Goal: Transaction & Acquisition: Book appointment/travel/reservation

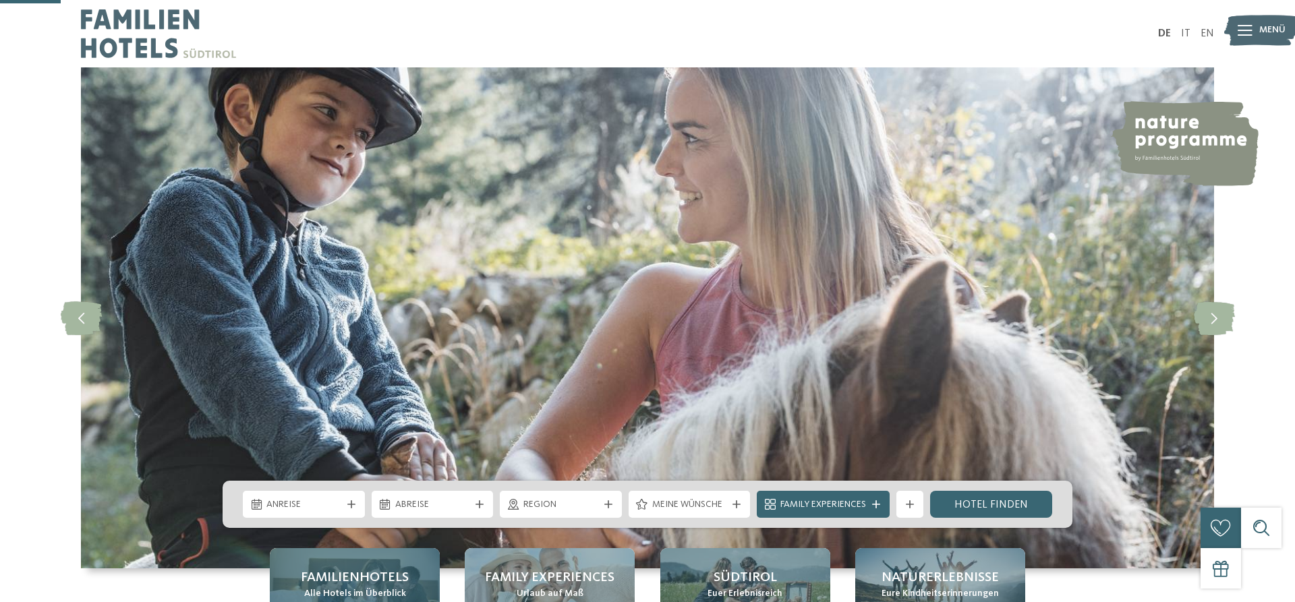
scroll to position [275, 0]
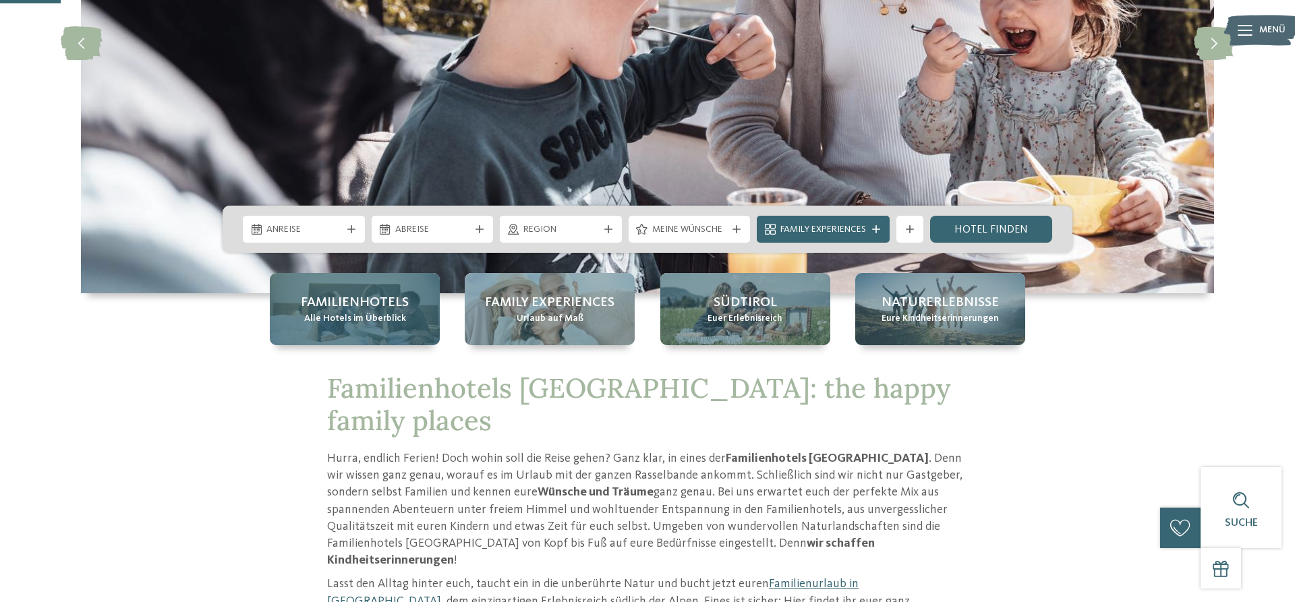
click at [326, 301] on span "Familienhotels" at bounding box center [355, 302] width 108 height 19
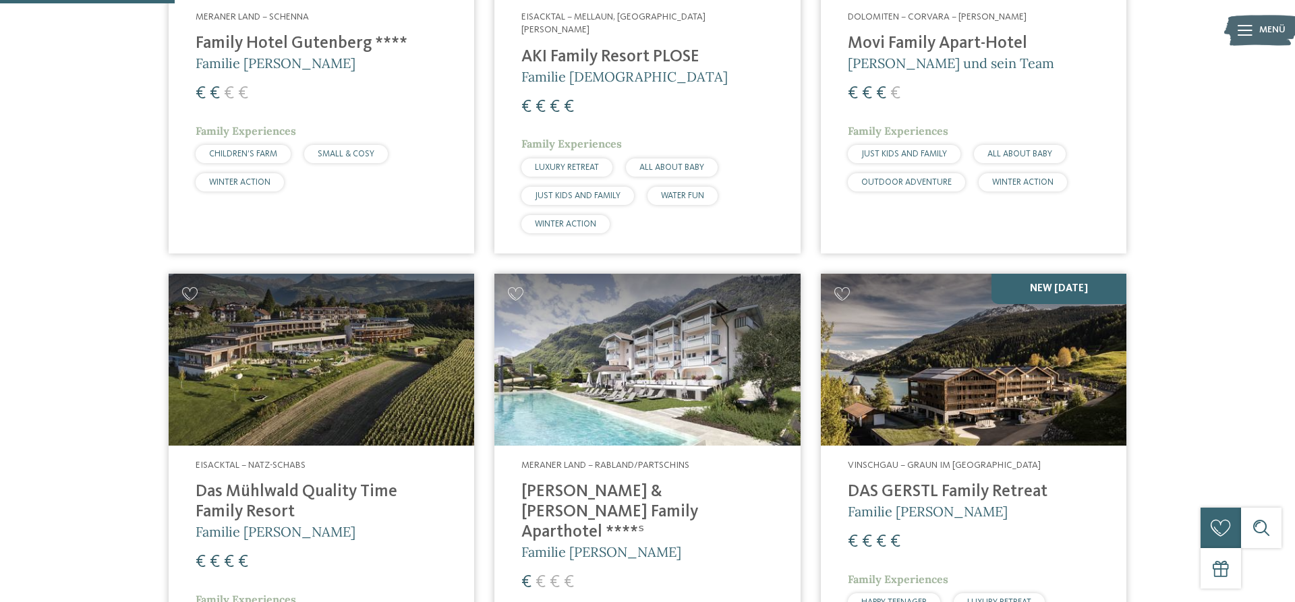
scroll to position [275, 0]
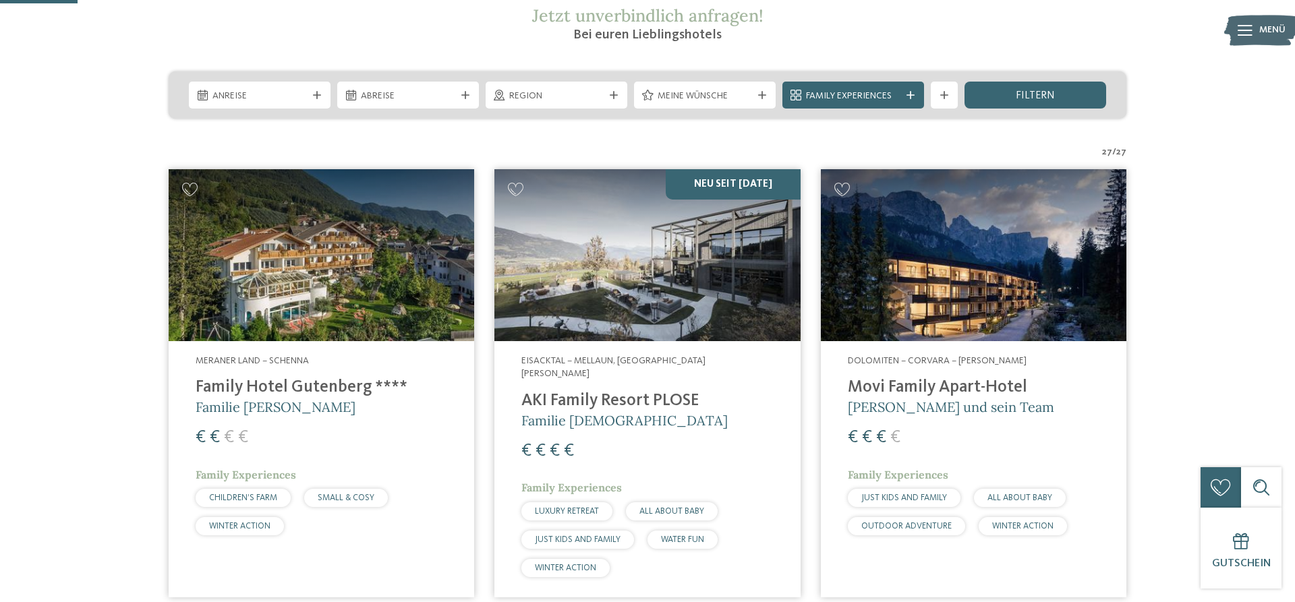
click at [261, 320] on img at bounding box center [321, 255] width 305 height 172
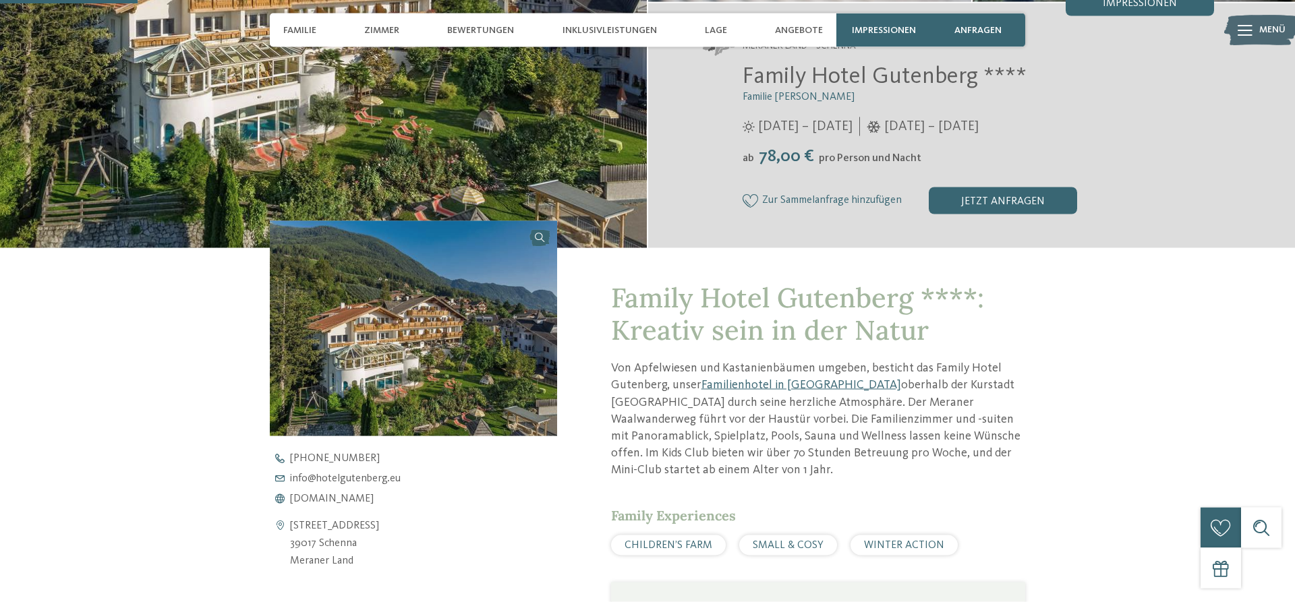
scroll to position [206, 0]
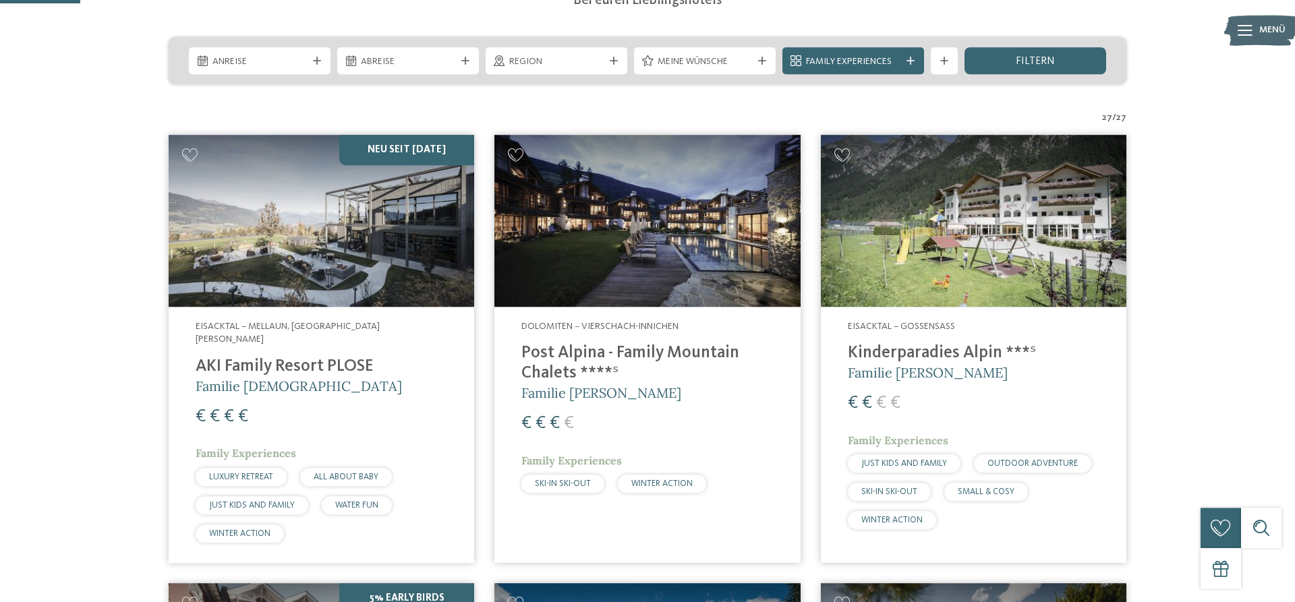
scroll to position [344, 0]
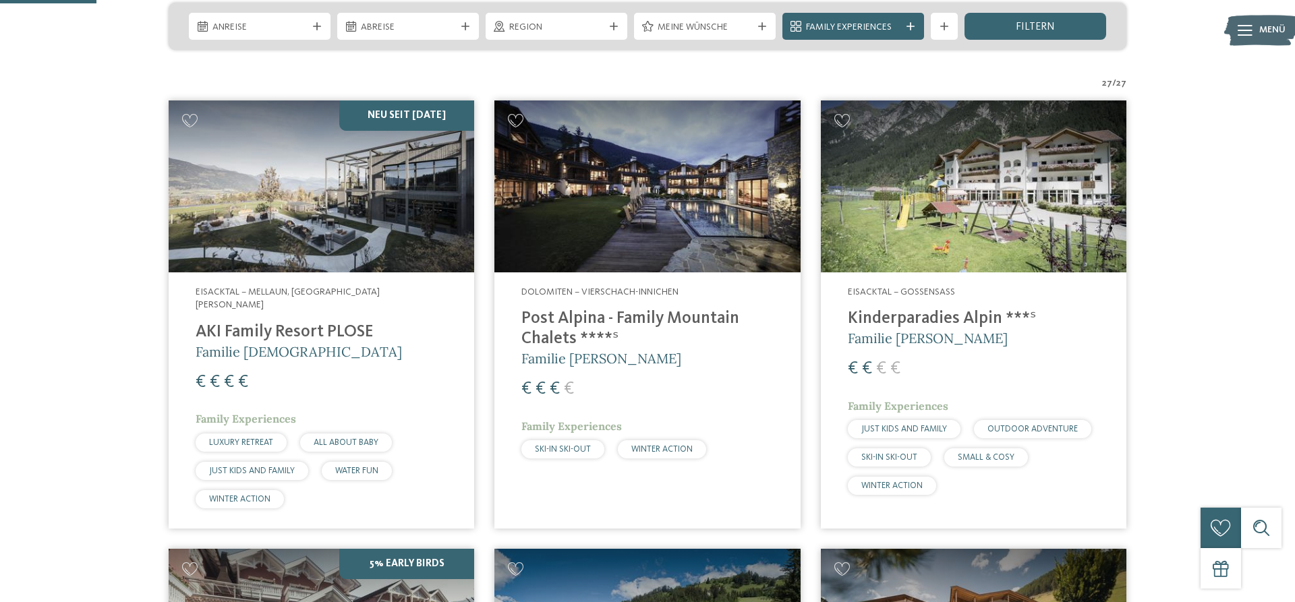
click at [535, 231] on img at bounding box center [646, 186] width 305 height 172
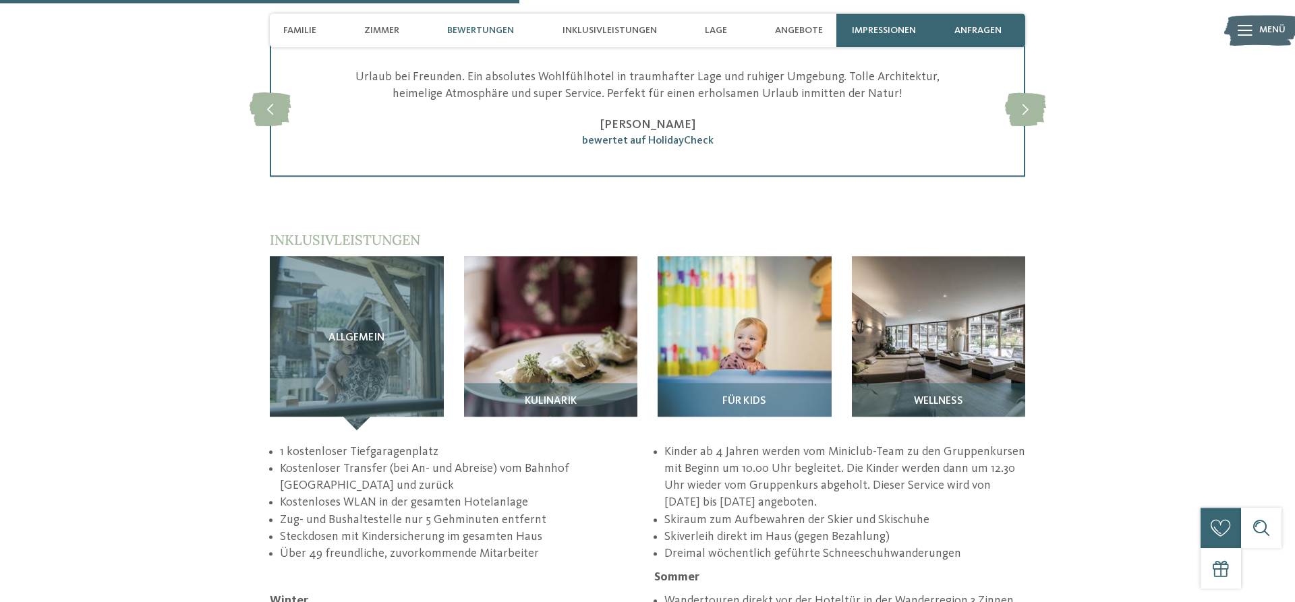
scroll to position [1926, 0]
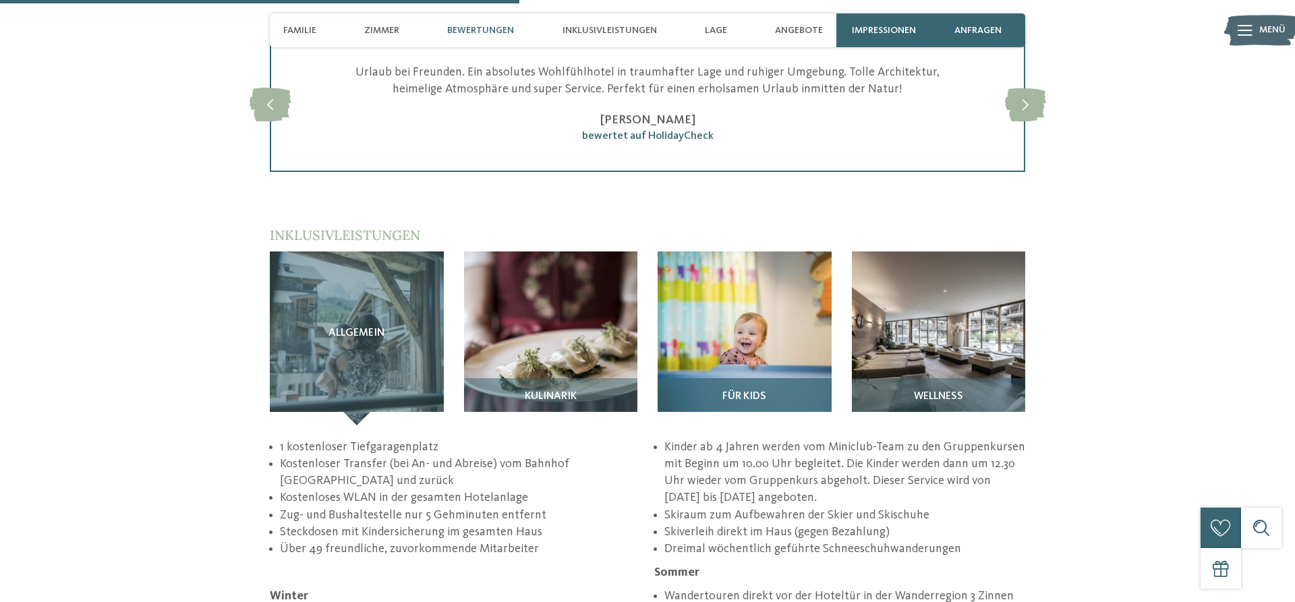
click at [754, 338] on img at bounding box center [744, 338] width 174 height 174
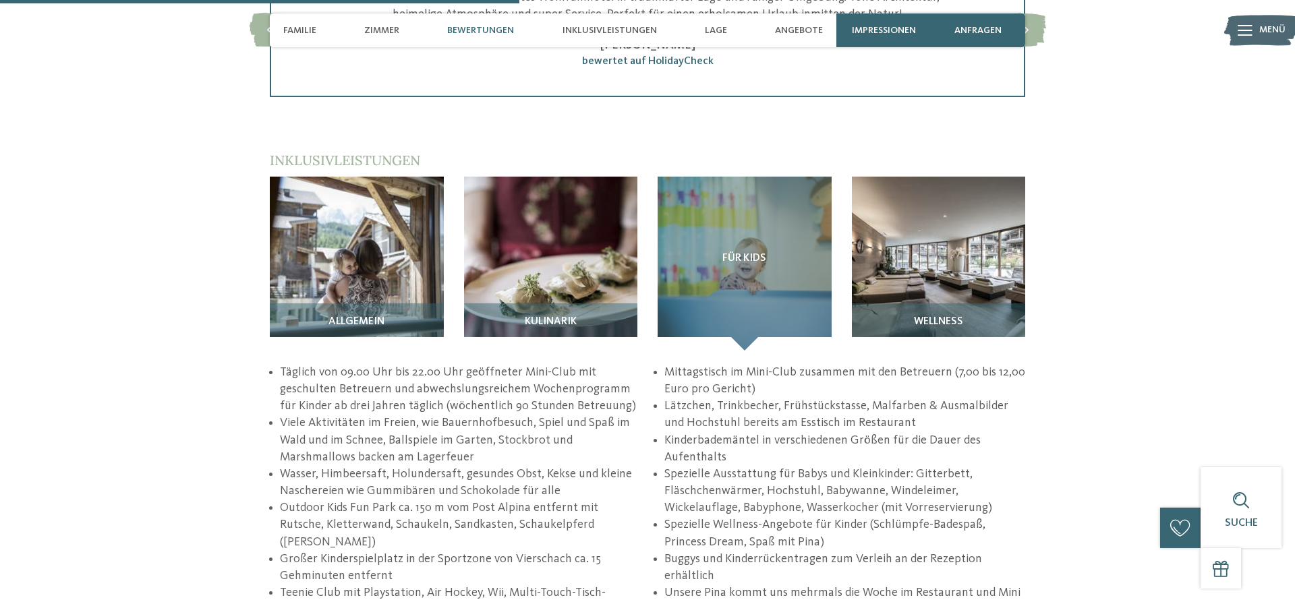
scroll to position [2063, 0]
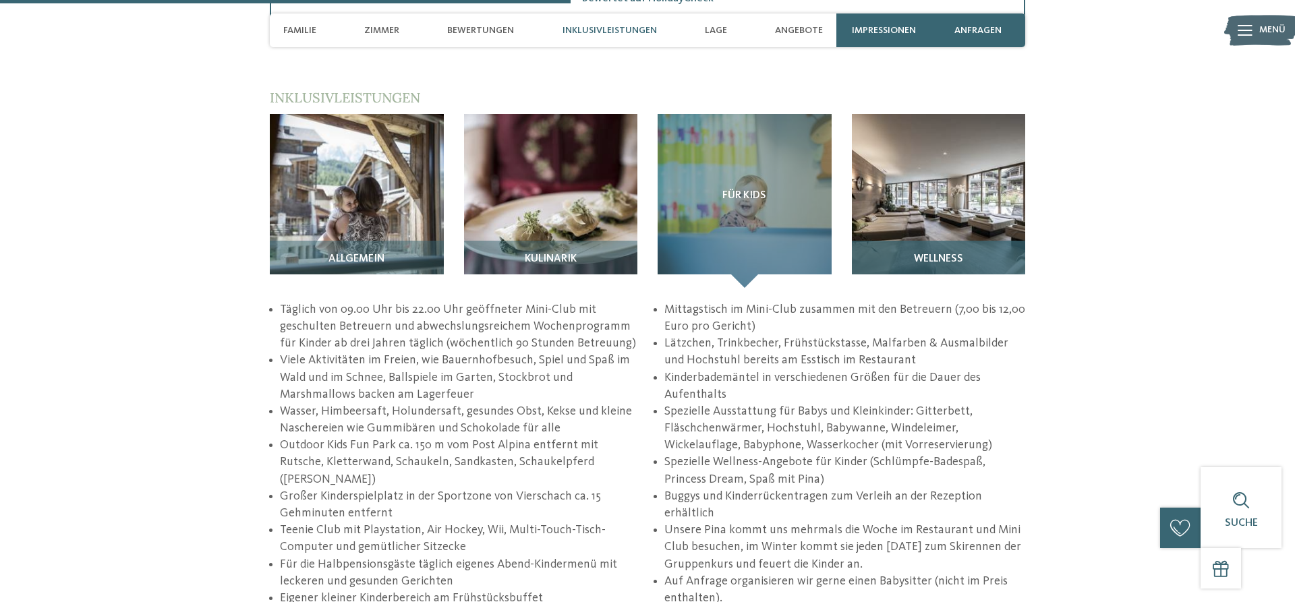
click at [947, 196] on img at bounding box center [939, 201] width 174 height 174
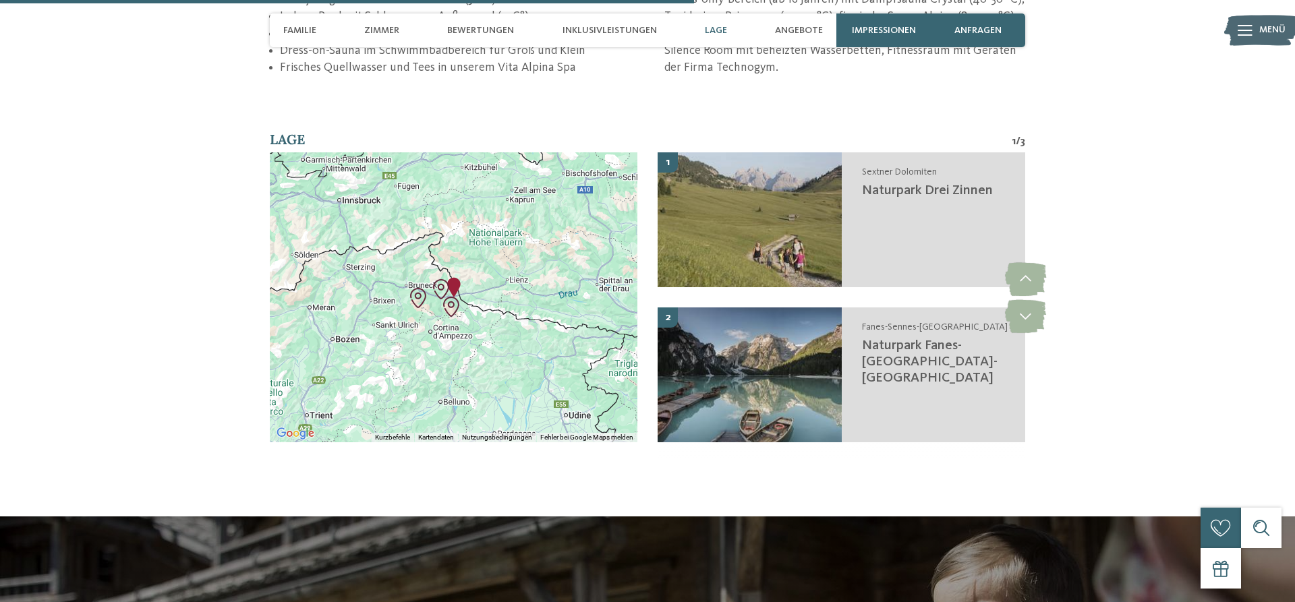
scroll to position [2682, 0]
